Goal: Task Accomplishment & Management: Use online tool/utility

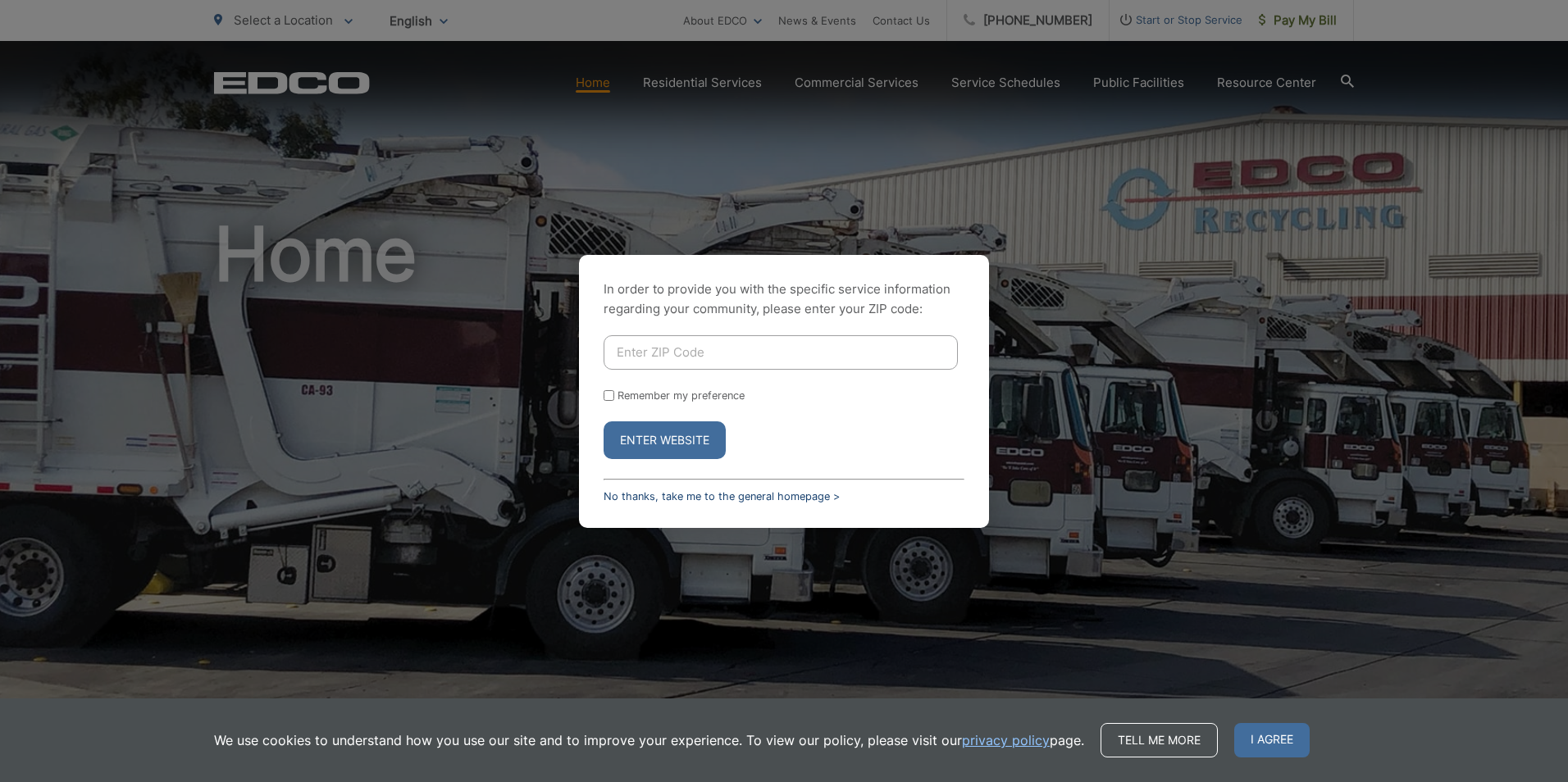
click at [756, 490] on link "No thanks, take me to the general homepage >" at bounding box center [721, 496] width 236 height 13
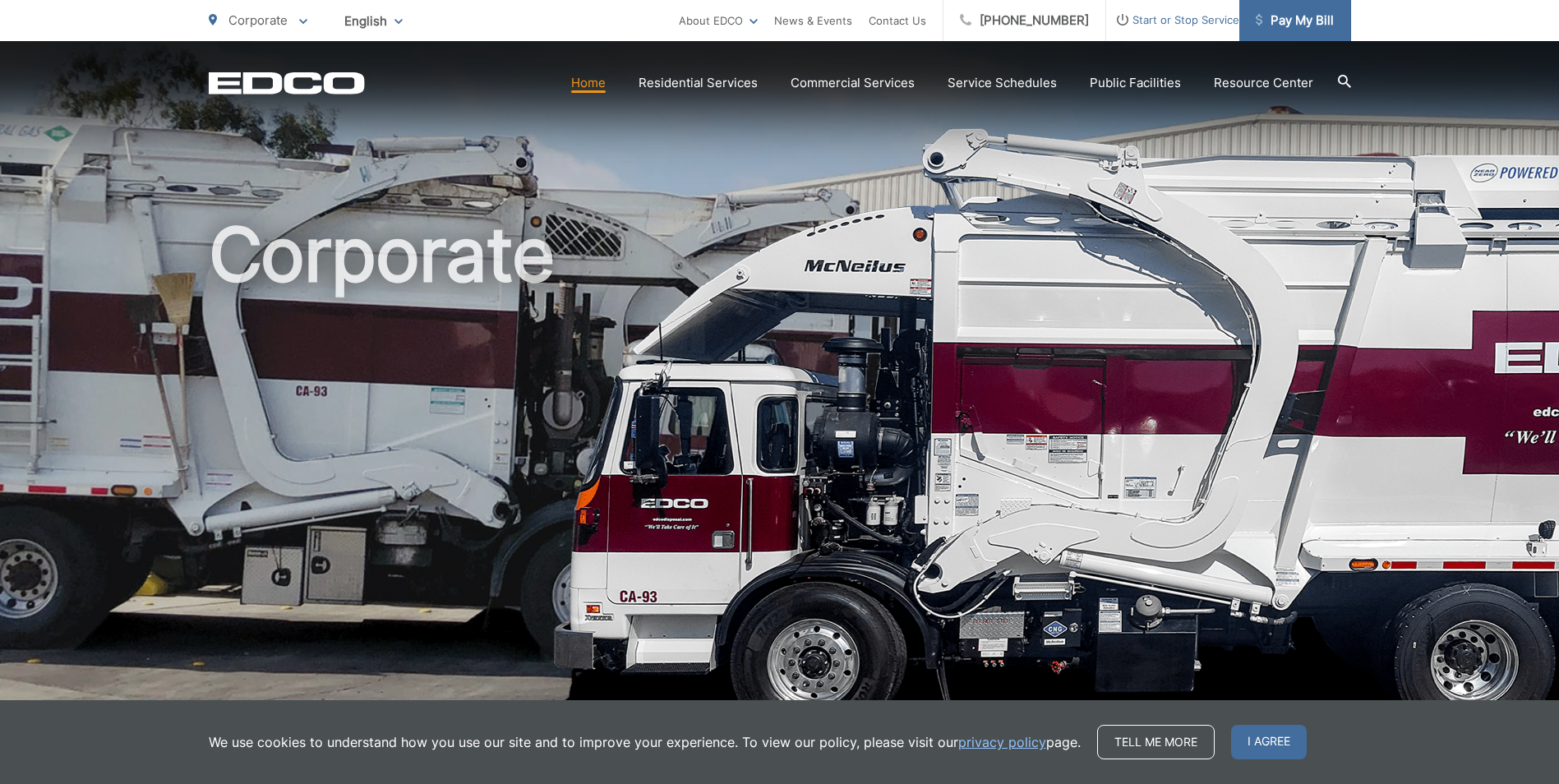
click at [1288, 22] on span "Pay My Bill" at bounding box center [1295, 21] width 78 height 20
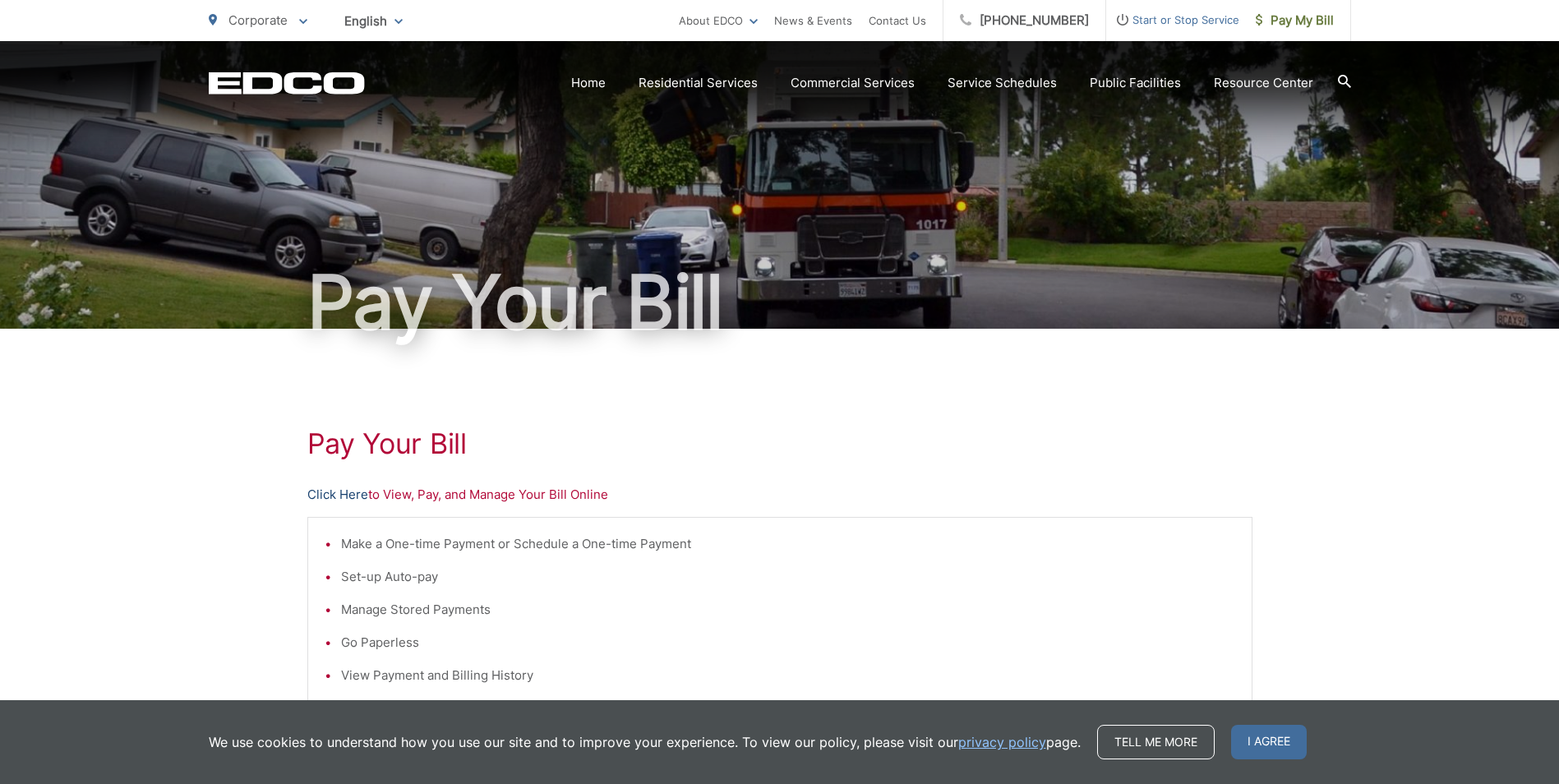
click at [350, 499] on link "Click Here" at bounding box center [338, 495] width 61 height 20
